Goal: Information Seeking & Learning: Learn about a topic

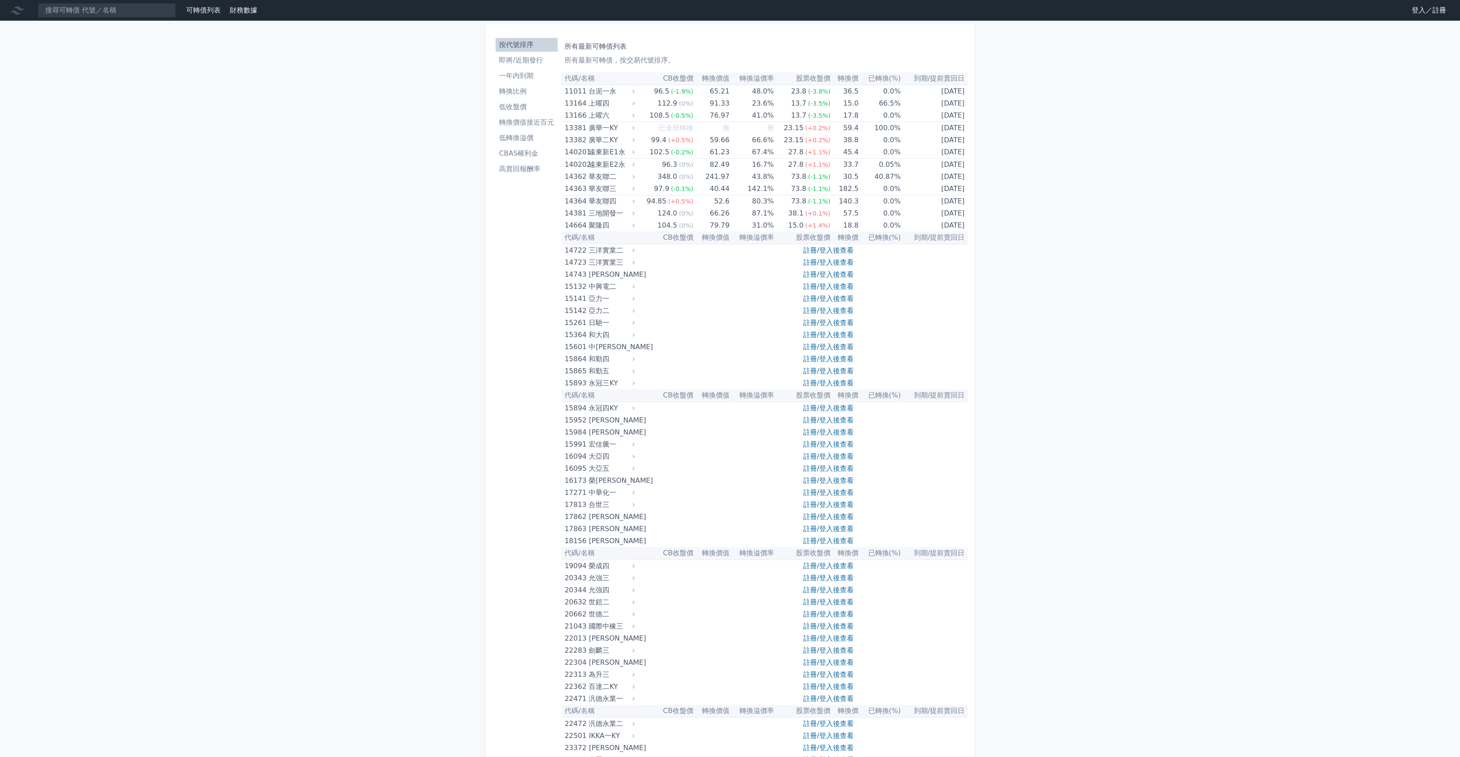
click at [538, 62] on li "即將/近期發行" at bounding box center [527, 60] width 62 height 10
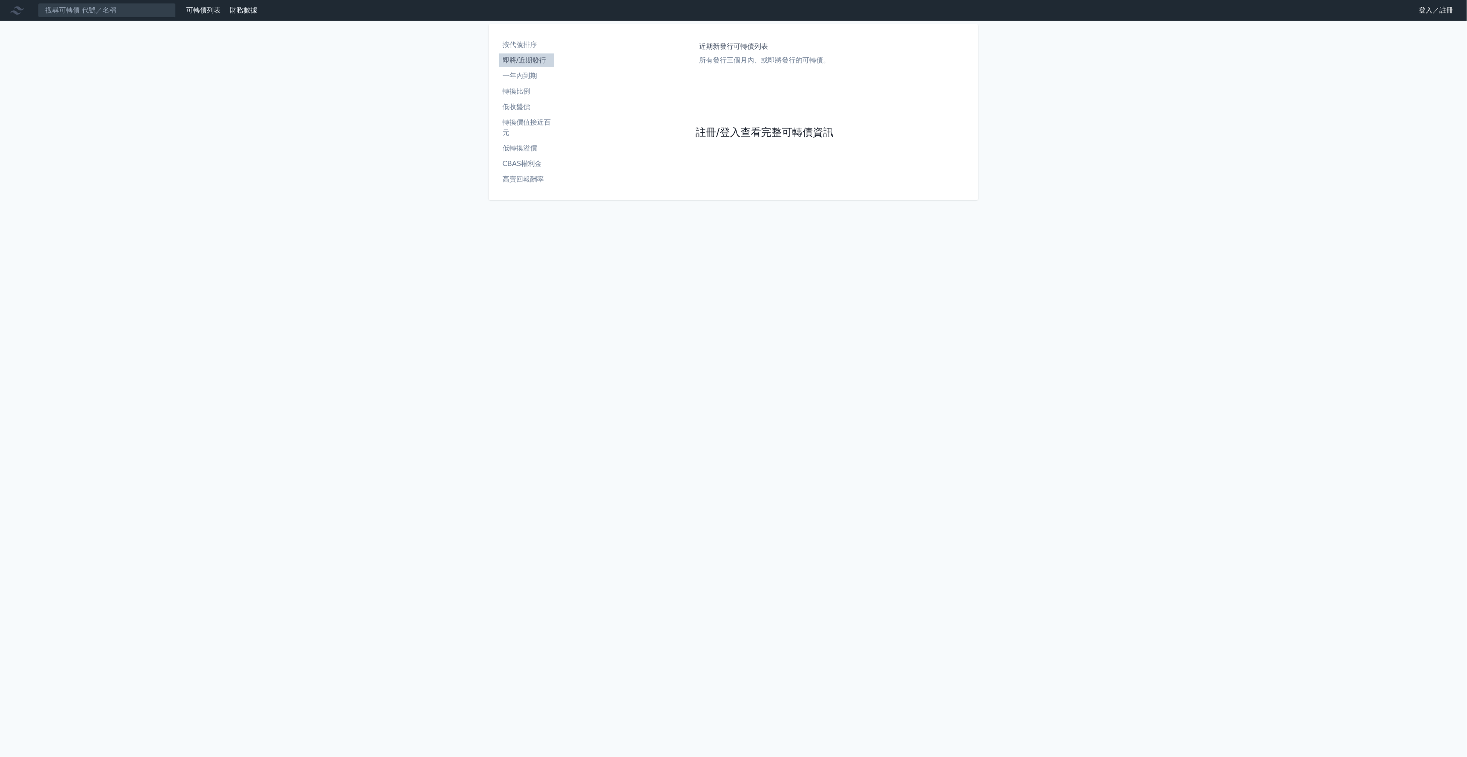
click at [721, 139] on link "註冊/登入查看完整可轉債資訊" at bounding box center [765, 133] width 138 height 14
click at [742, 93] on div "登入／註冊 Google 登入／註冊" at bounding box center [734, 67] width 138 height 58
click at [744, 79] on link "Google 登入／註冊" at bounding box center [734, 76] width 90 height 18
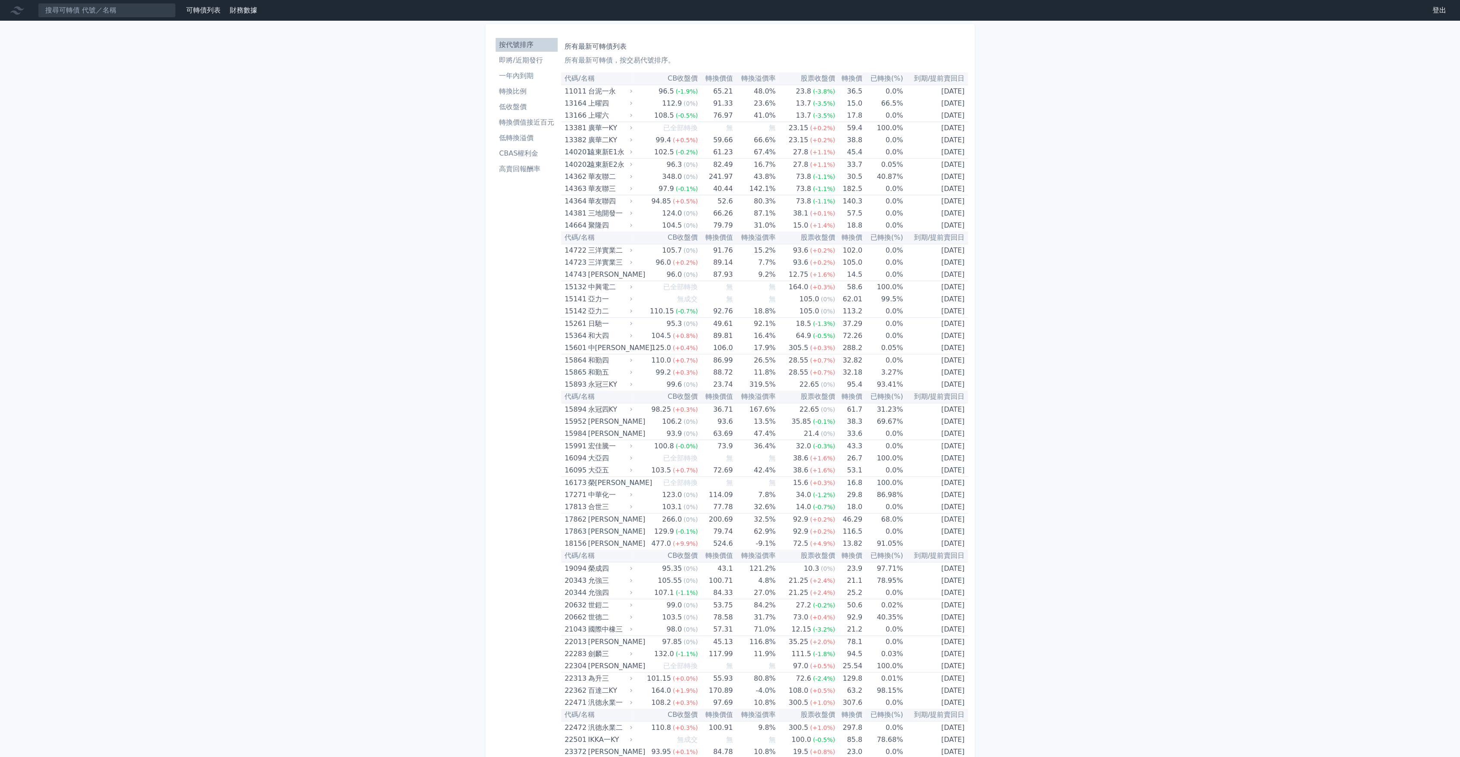
click at [548, 133] on li "低轉換溢價" at bounding box center [527, 138] width 62 height 10
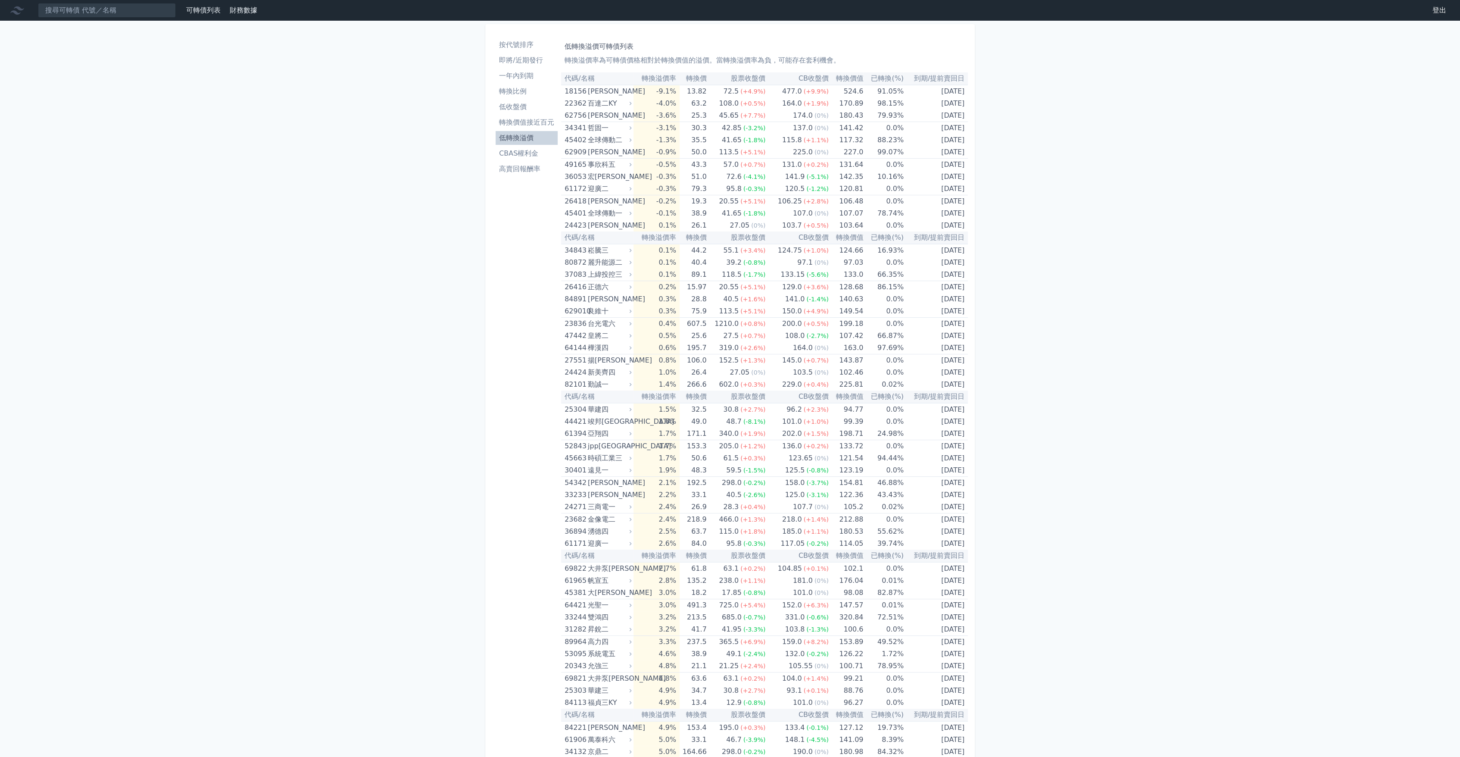
click at [541, 47] on li "按代號排序" at bounding box center [527, 45] width 62 height 10
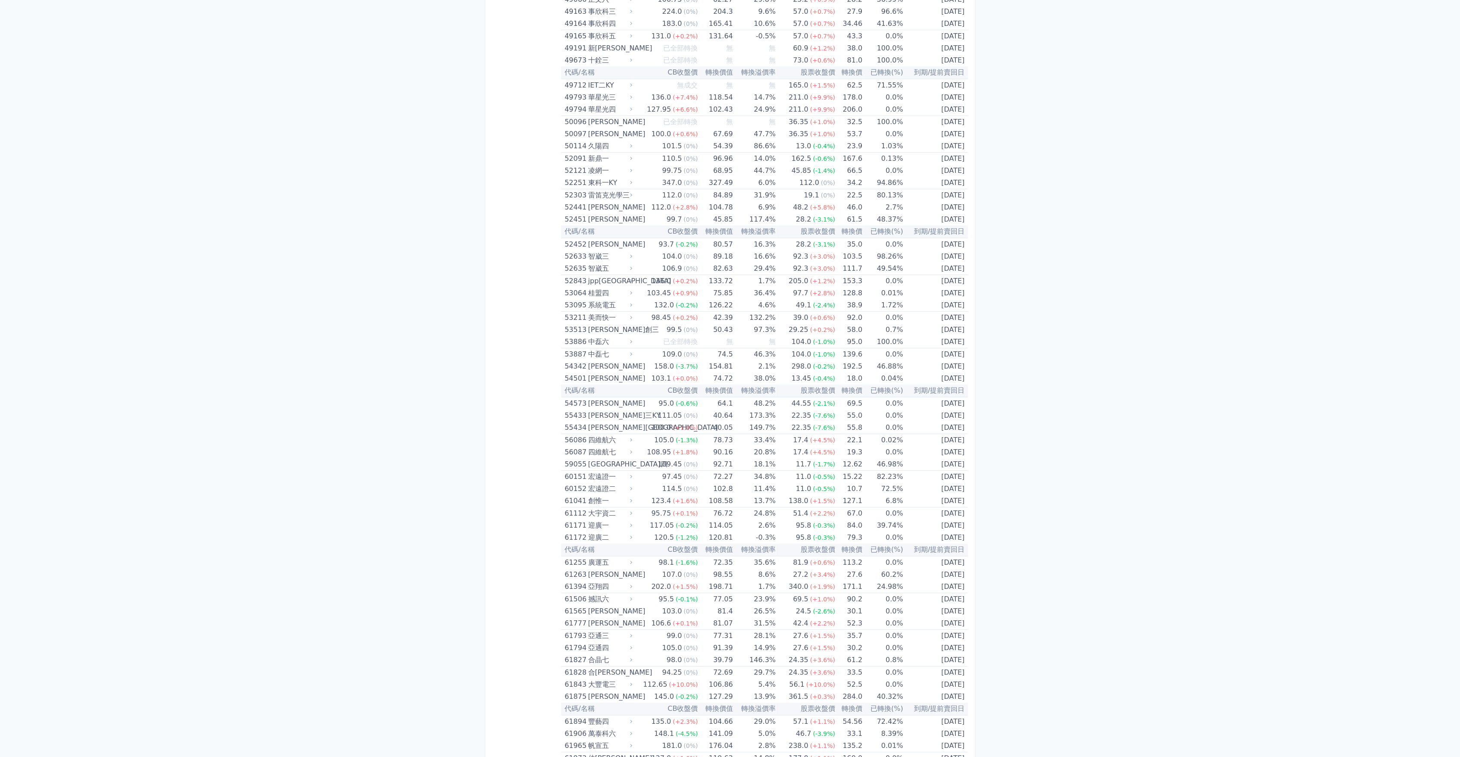
scroll to position [2873, 0]
